Goal: Task Accomplishment & Management: Use online tool/utility

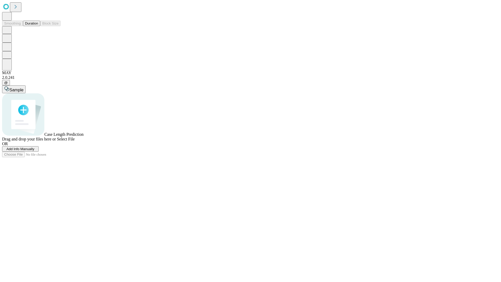
click at [38, 26] on button "Duration" at bounding box center [31, 23] width 17 height 5
click at [34, 151] on span "Add Info Manually" at bounding box center [21, 149] width 28 height 4
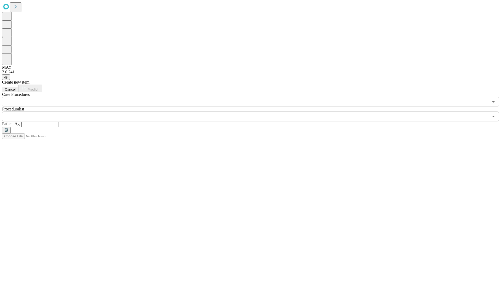
click at [58, 122] on input "text" at bounding box center [39, 124] width 37 height 5
type input "**"
click at [254, 111] on input "text" at bounding box center [245, 116] width 487 height 10
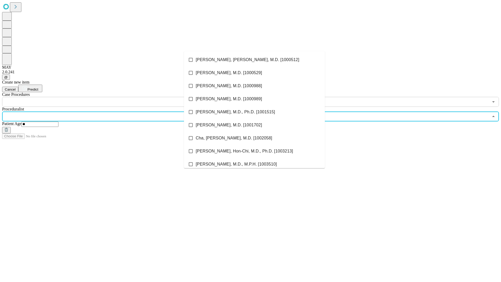
click at [254, 60] on li "[PERSON_NAME], [PERSON_NAME], M.D. [1000512]" at bounding box center [254, 59] width 141 height 13
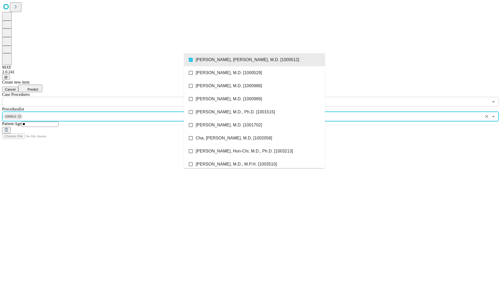
click at [110, 97] on input "text" at bounding box center [245, 102] width 487 height 10
